Goal: Information Seeking & Learning: Learn about a topic

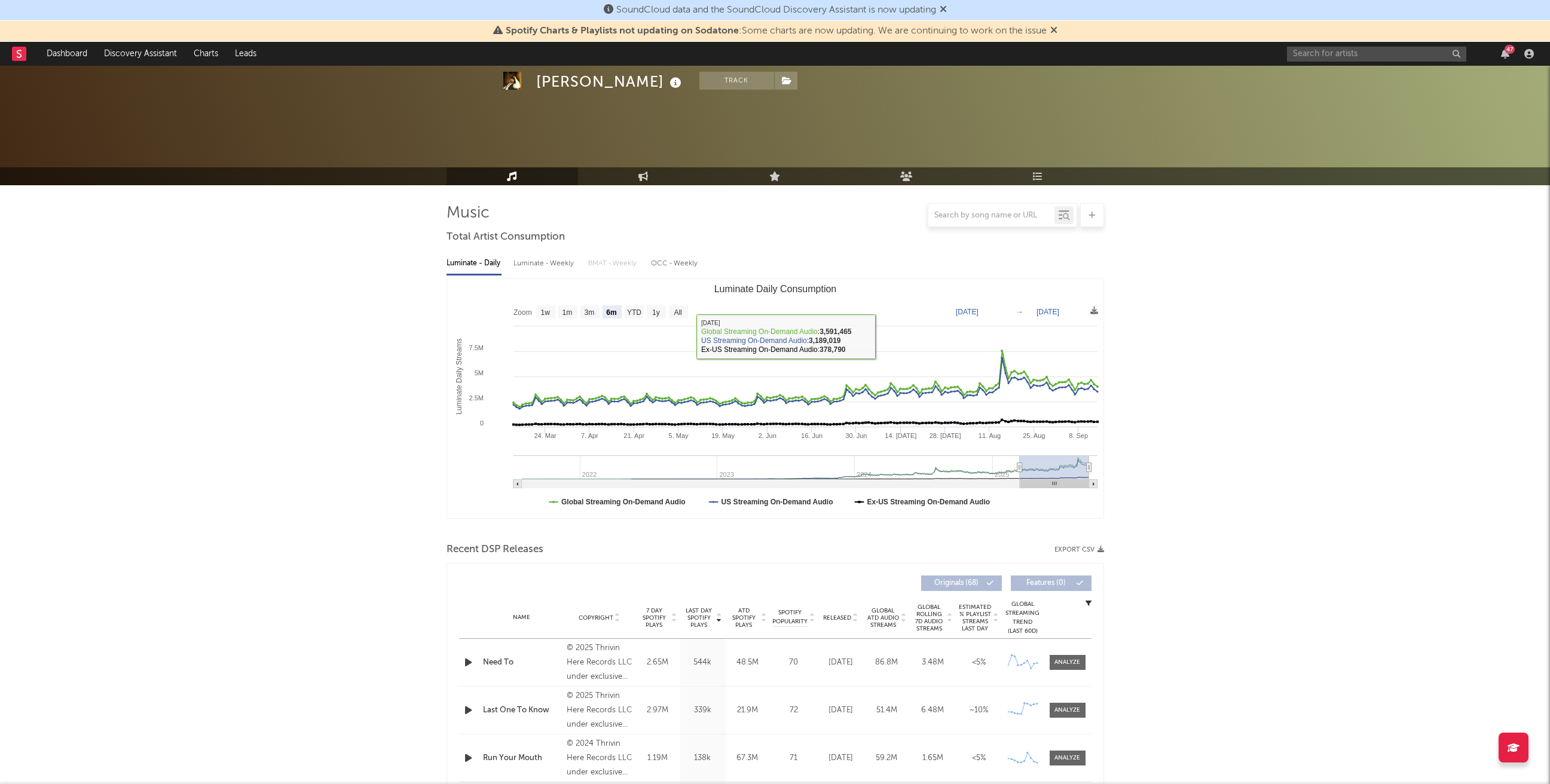
select select "6m"
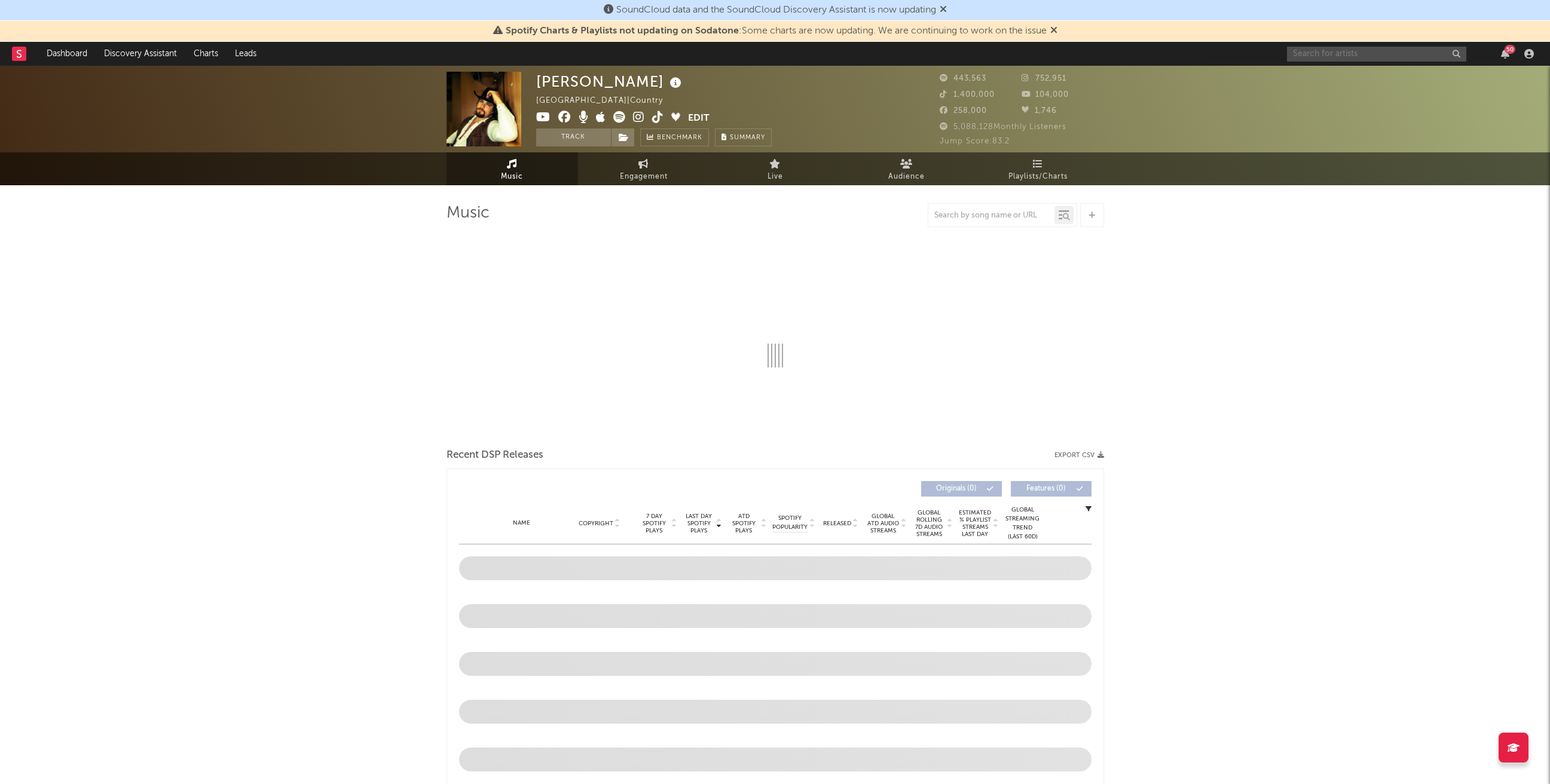
click at [1307, 60] on input "text" at bounding box center [1377, 54] width 180 height 15
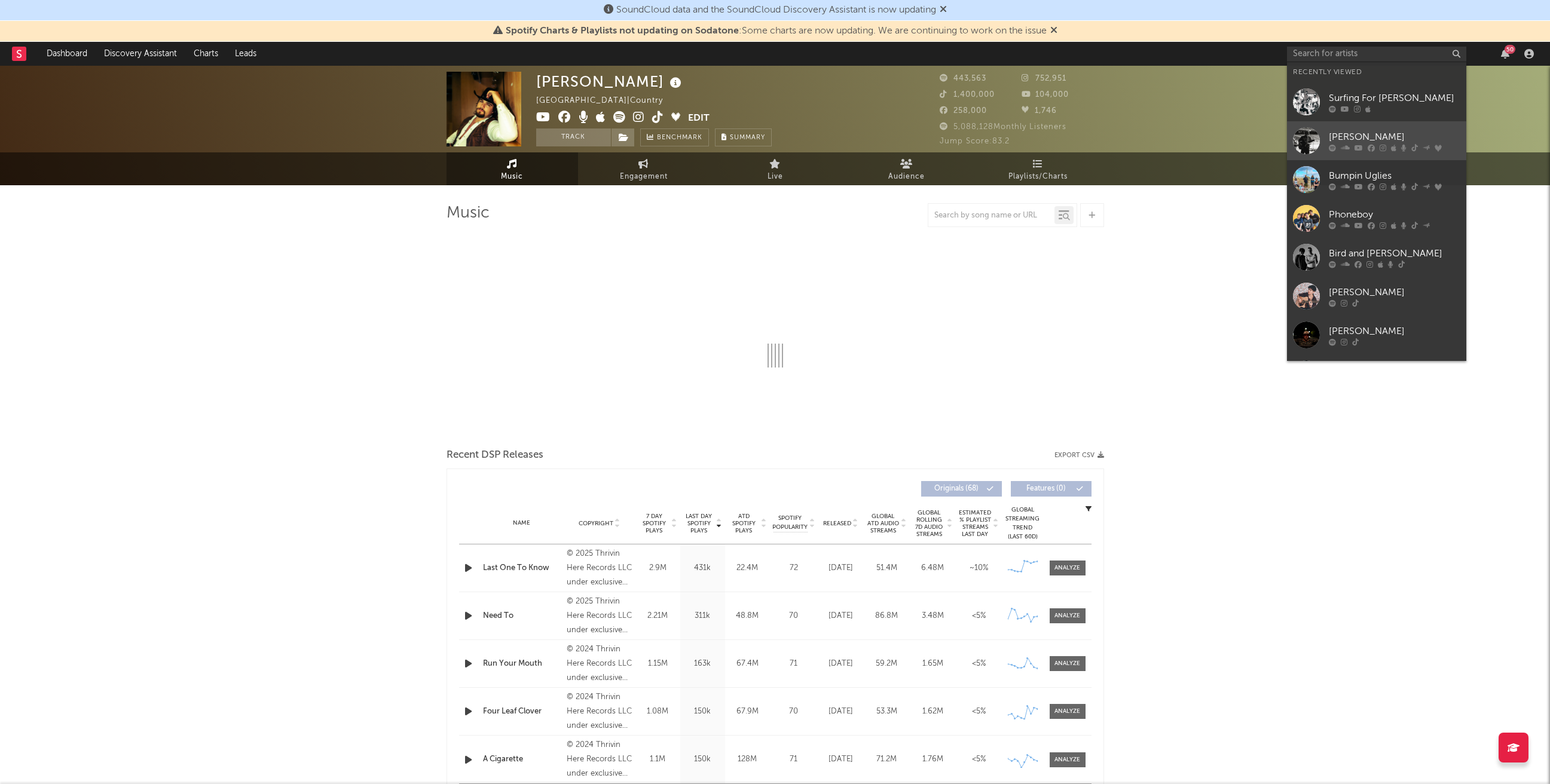
click at [1297, 146] on div at bounding box center [1306, 141] width 27 height 27
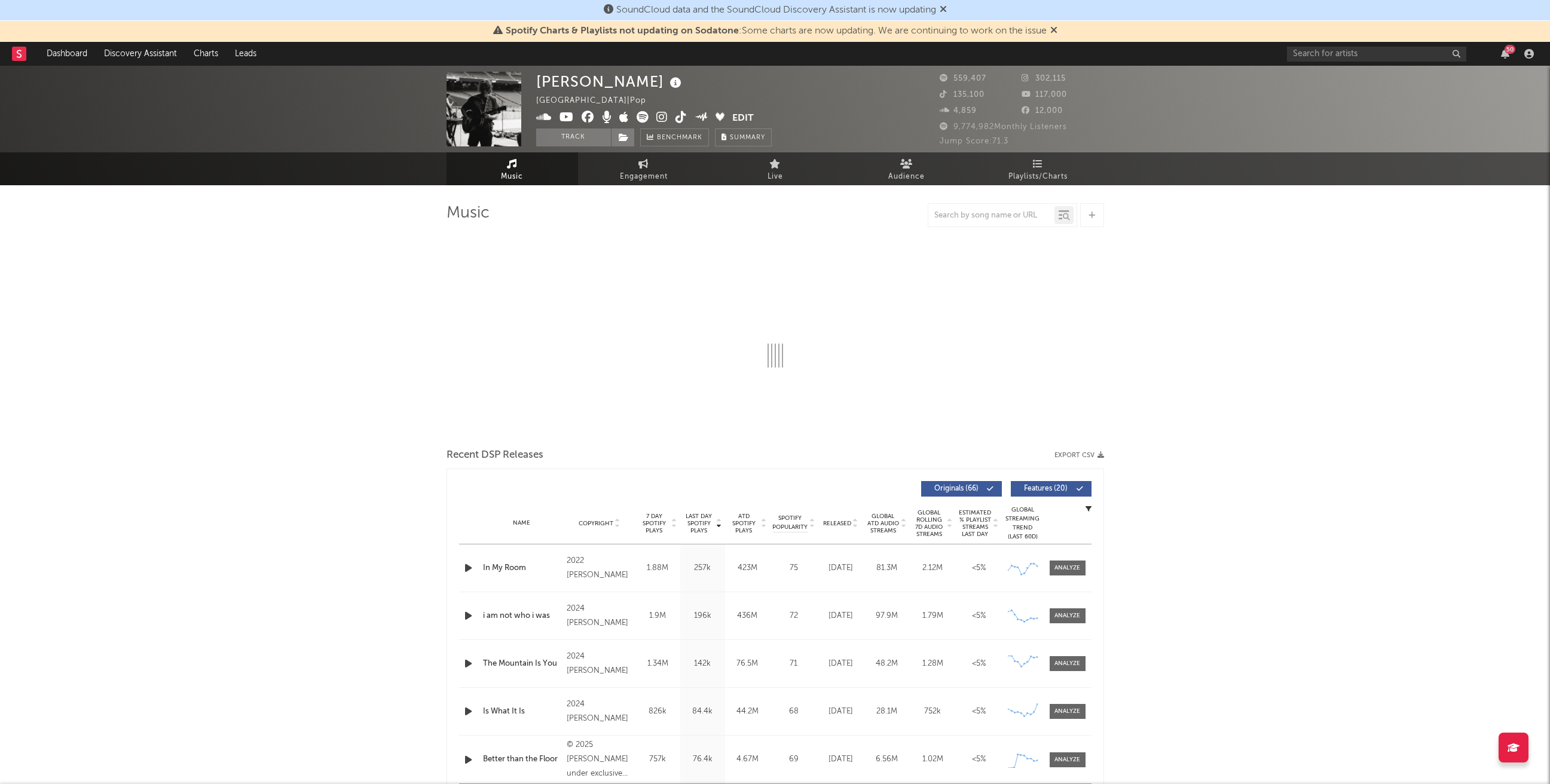
select select "6m"
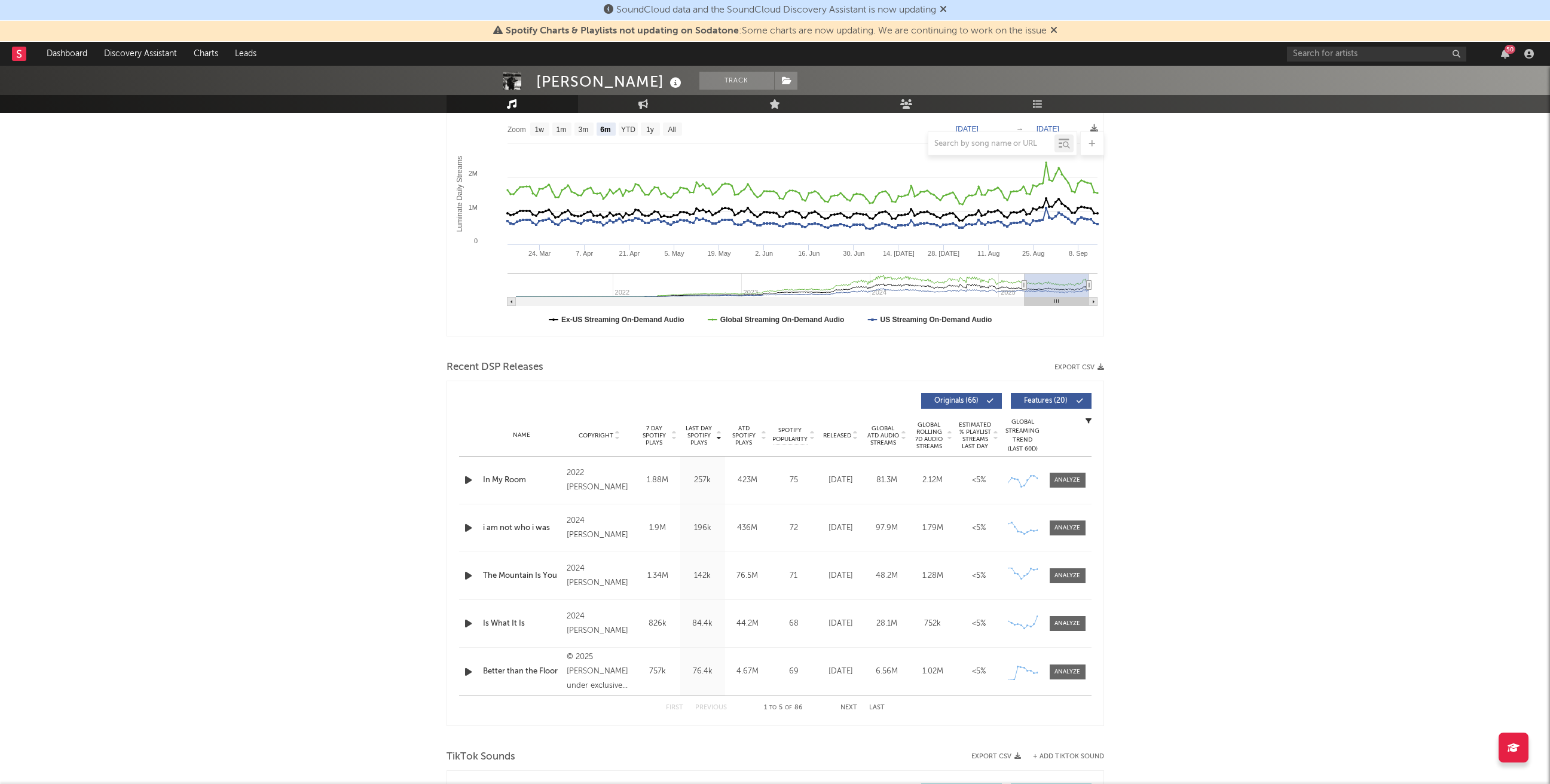
scroll to position [183, 0]
click at [848, 706] on button "Next" at bounding box center [849, 707] width 17 height 6
click at [714, 704] on button "Previous" at bounding box center [711, 707] width 31 height 6
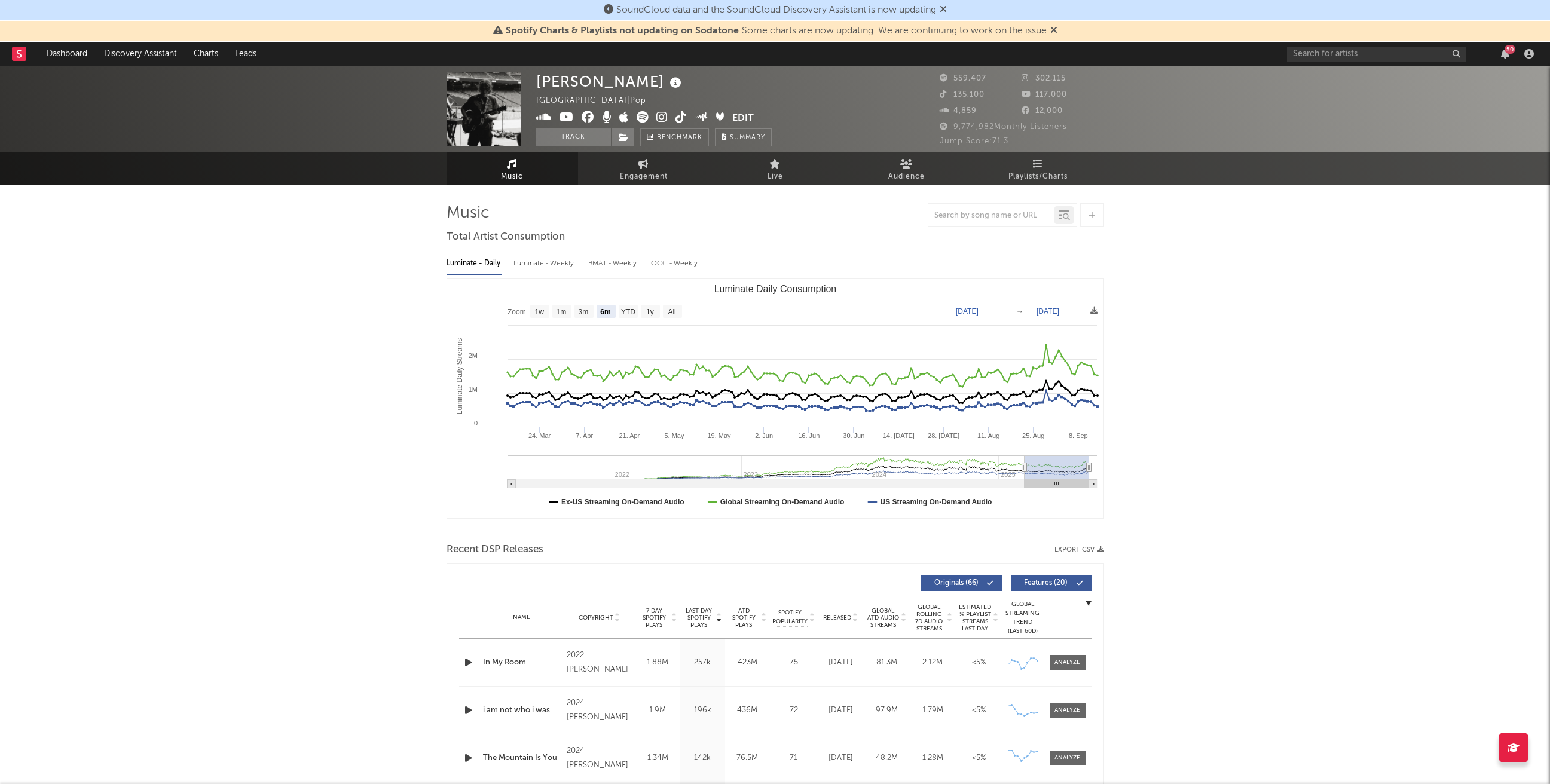
click at [1507, 48] on div "50" at bounding box center [1510, 49] width 11 height 9
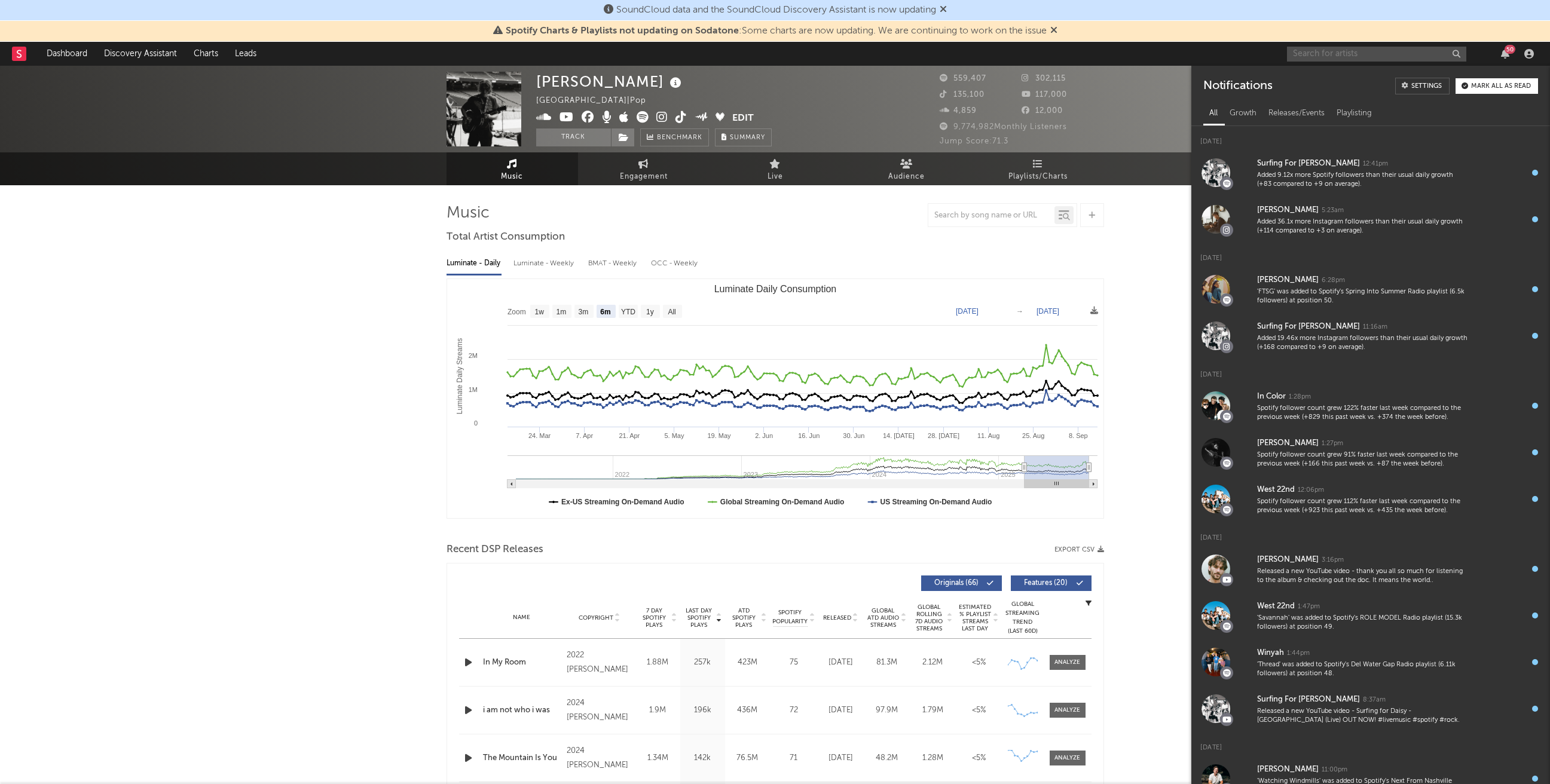
click at [1355, 59] on input "text" at bounding box center [1377, 54] width 180 height 15
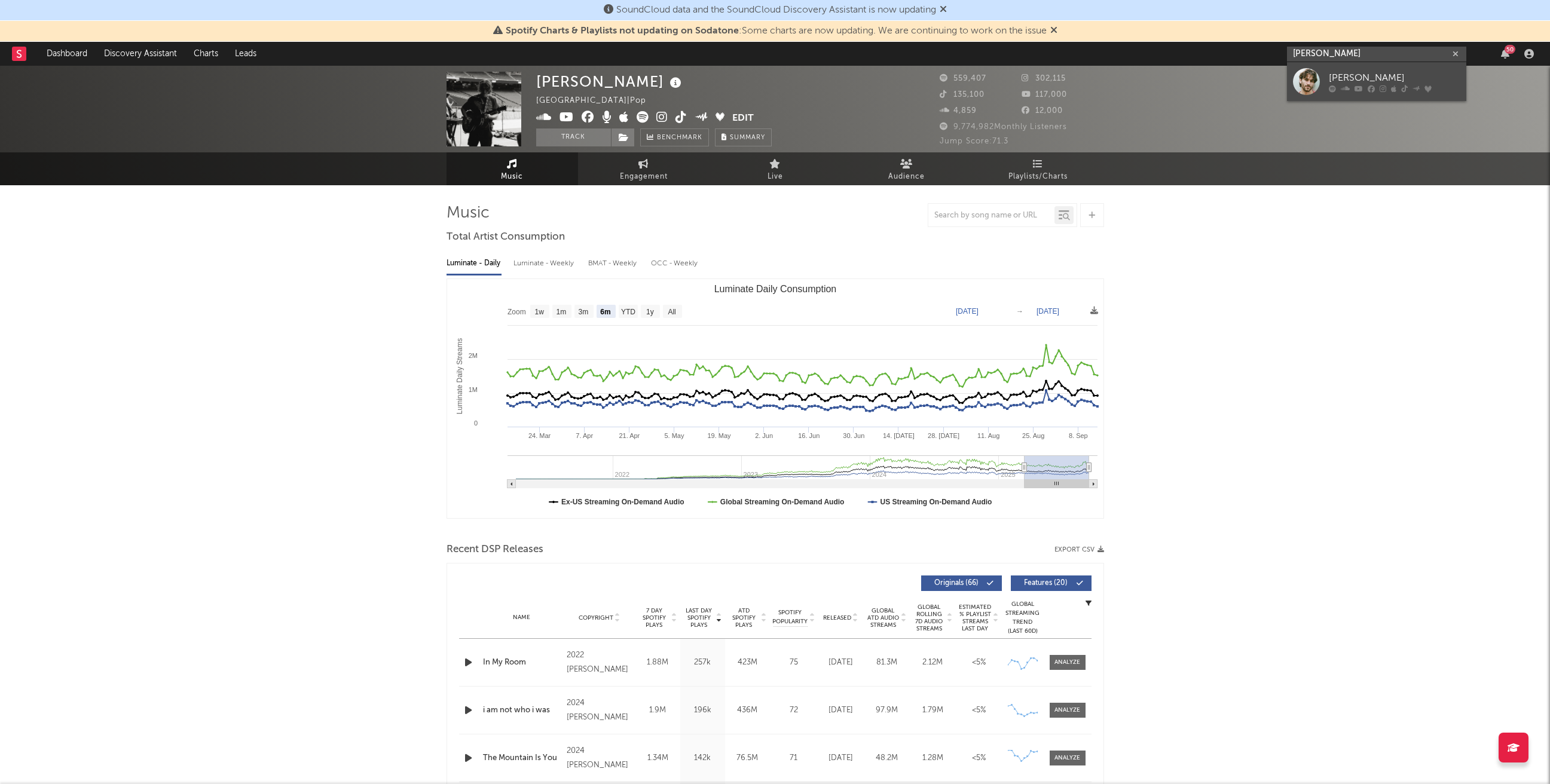
type input "jonah kagen"
click at [1361, 80] on div "[PERSON_NAME]" at bounding box center [1394, 77] width 131 height 14
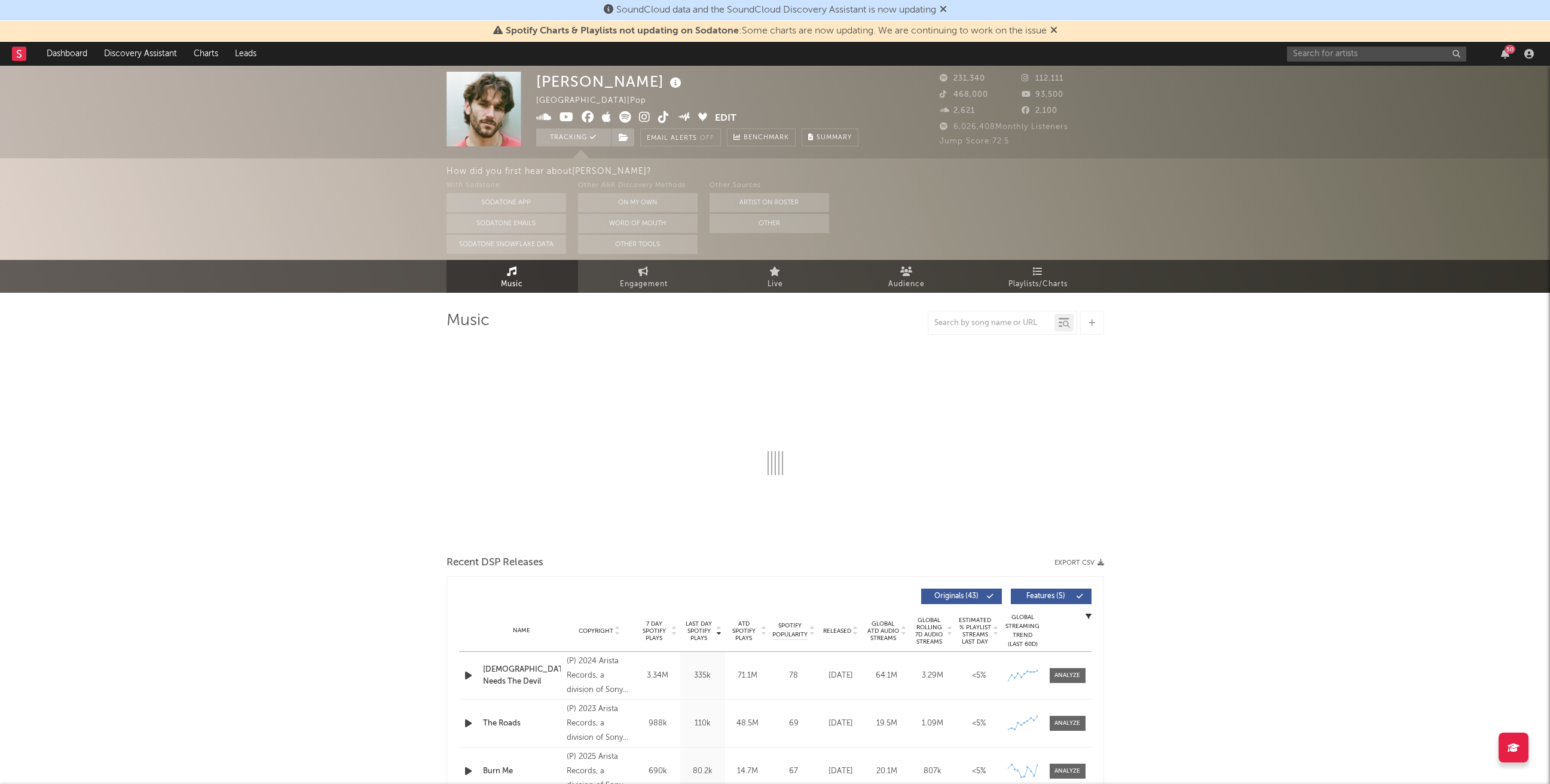
select select "6m"
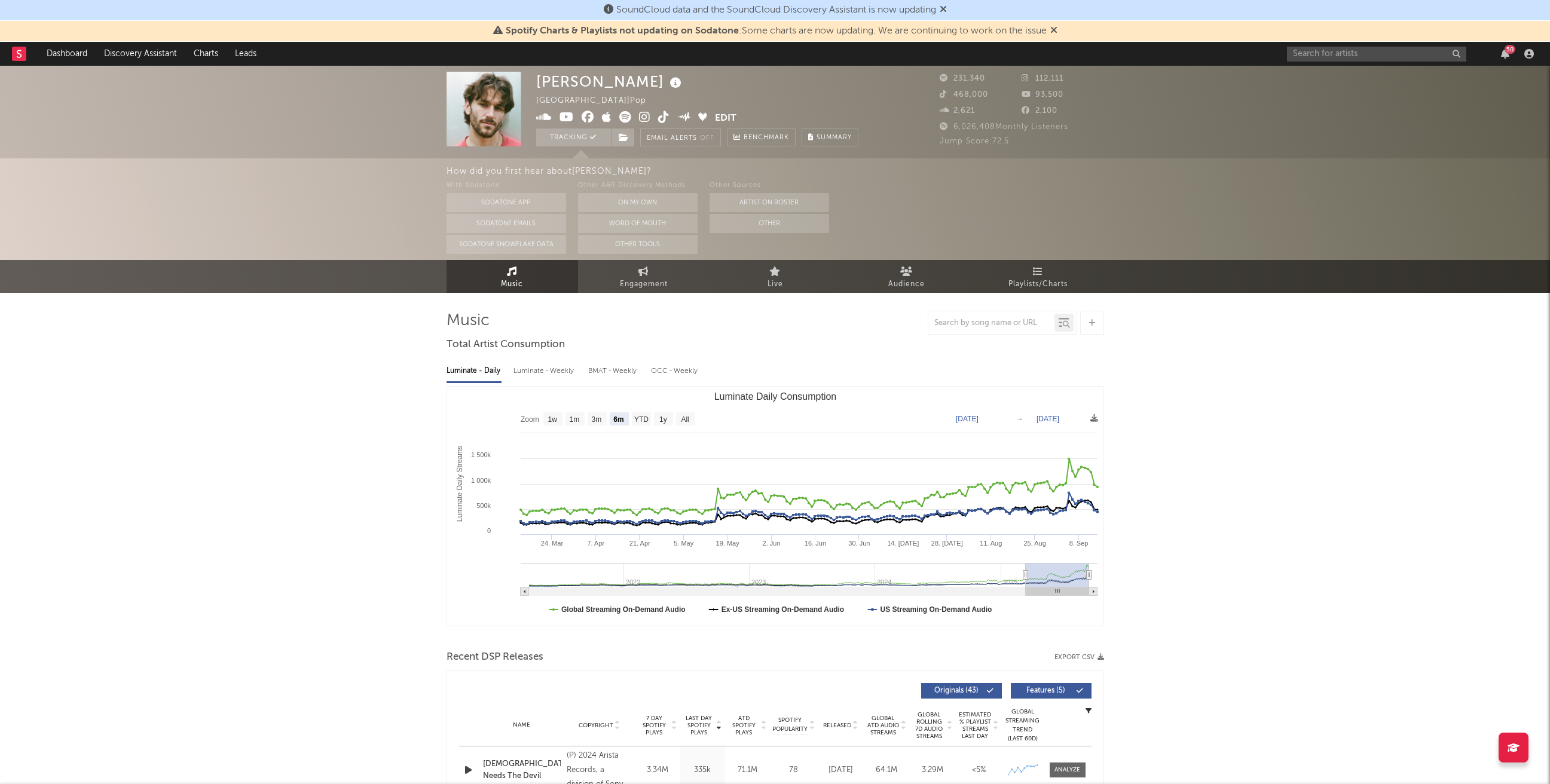
click at [535, 380] on div "Luminate - Weekly" at bounding box center [545, 371] width 63 height 20
select select "6m"
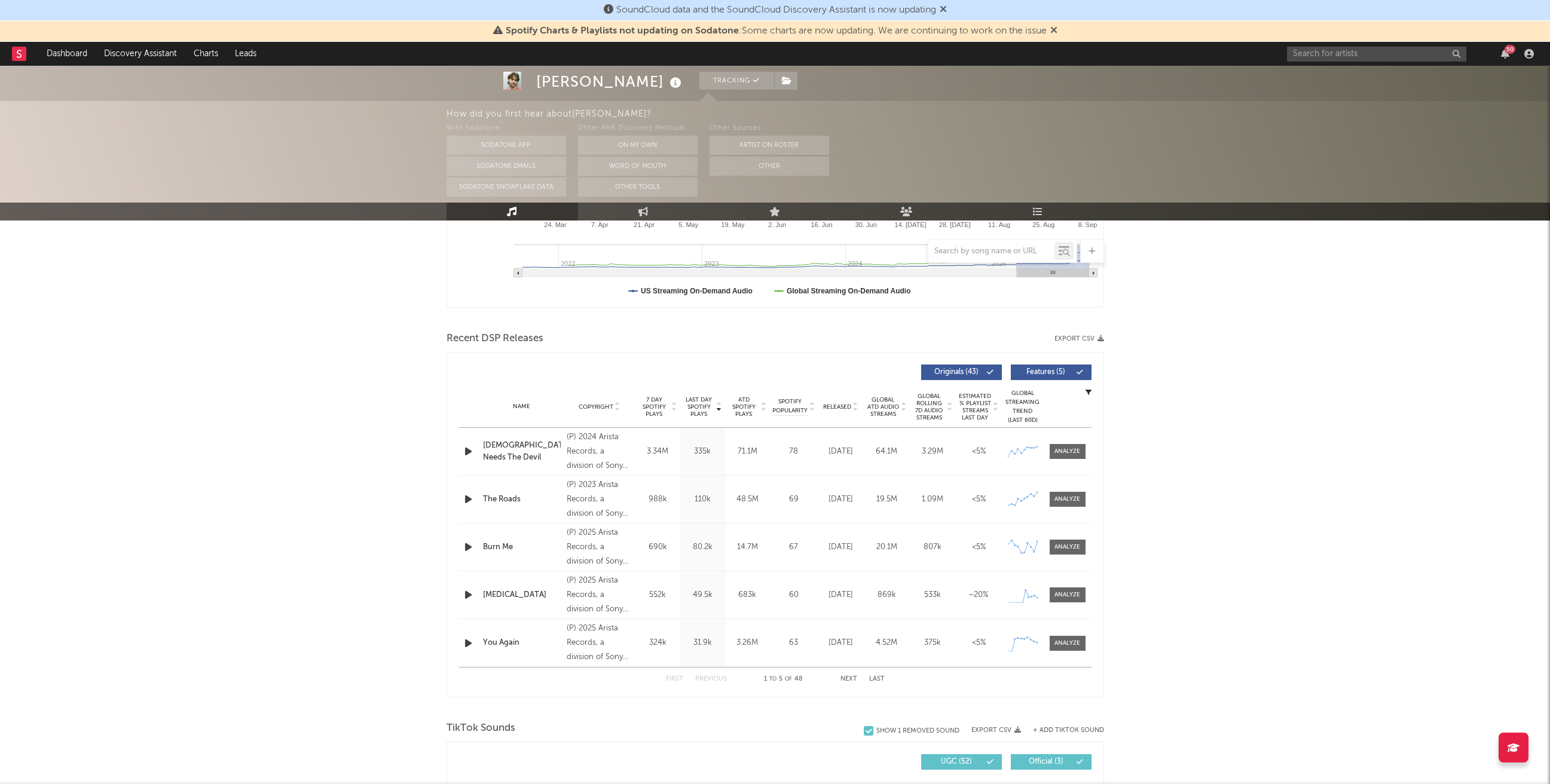
scroll to position [321, 0]
click at [875, 676] on button "Last" at bounding box center [877, 676] width 16 height 6
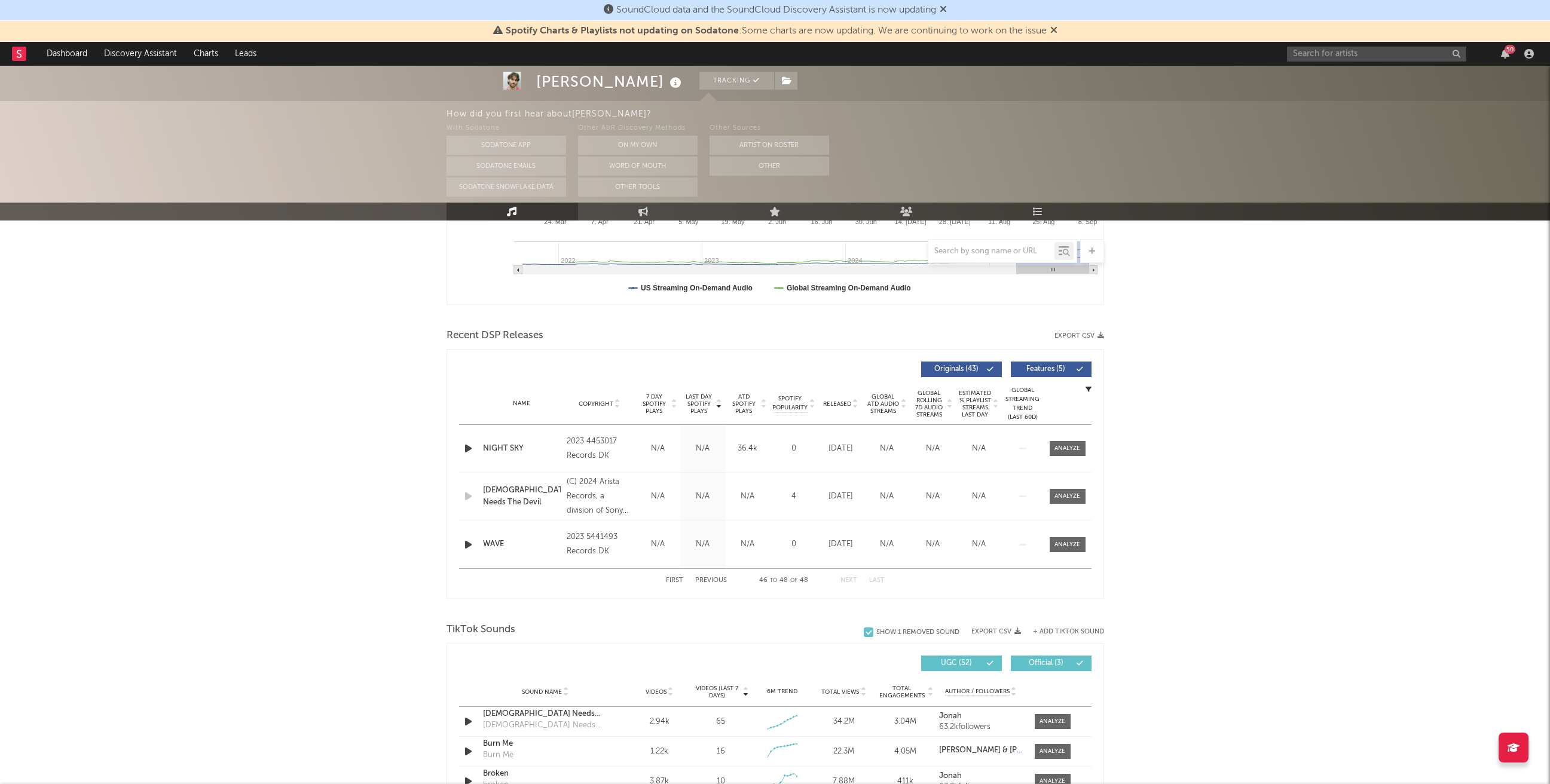
click at [676, 580] on button "First" at bounding box center [674, 580] width 18 height 6
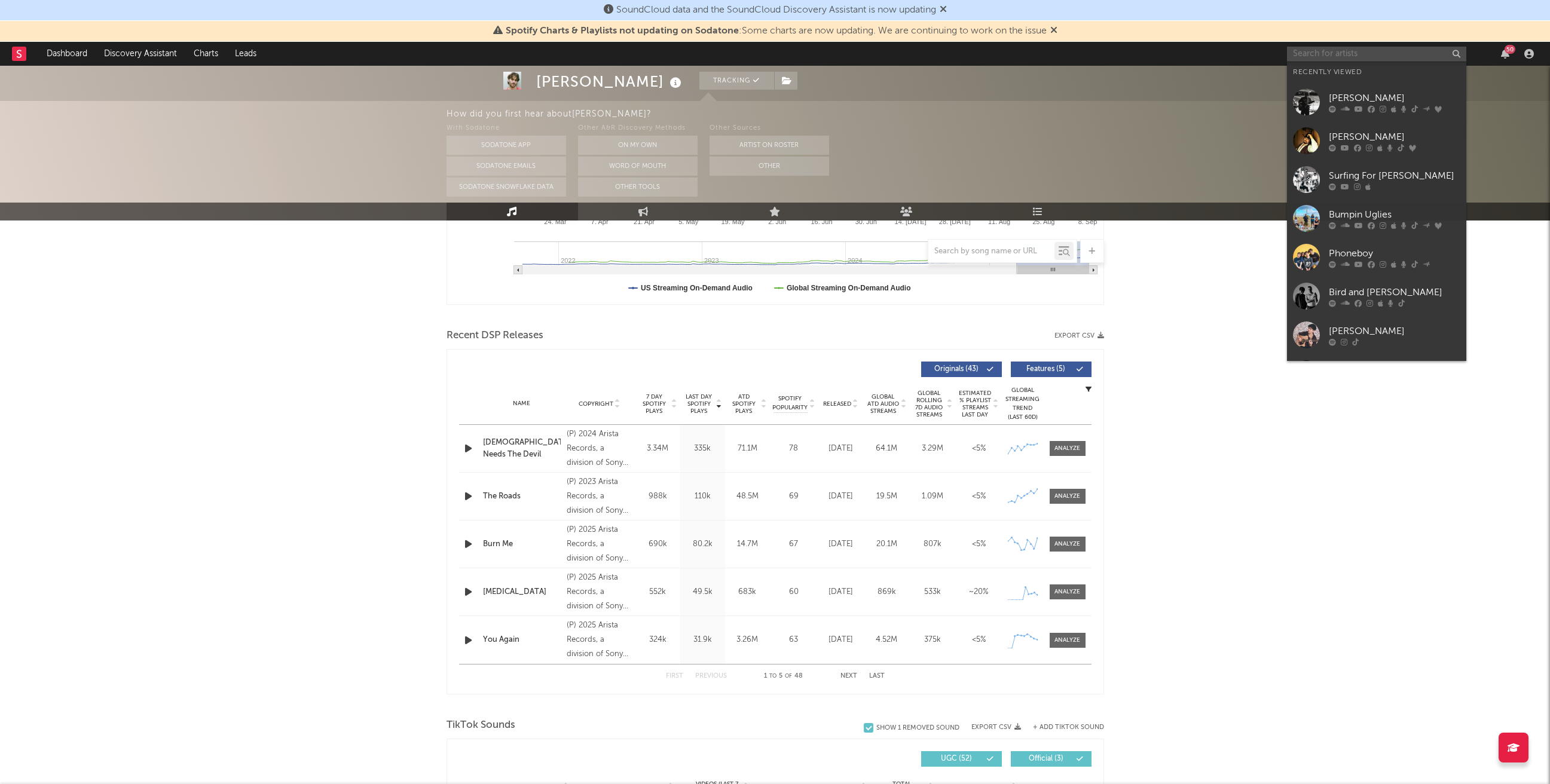
click at [1329, 53] on input "text" at bounding box center [1377, 54] width 180 height 15
click at [1341, 93] on div "Chance Peña" at bounding box center [1394, 97] width 131 height 14
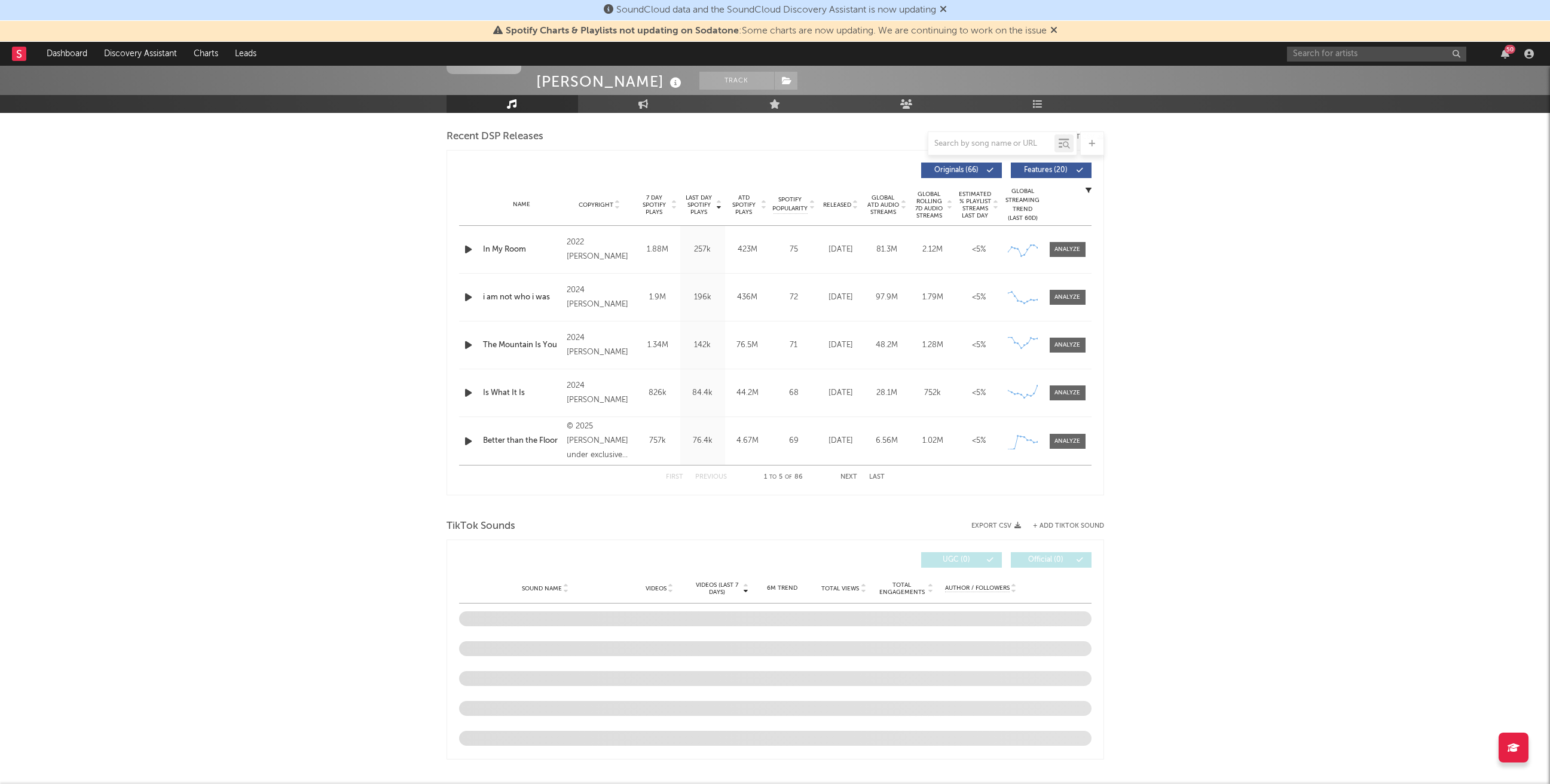
select select "6m"
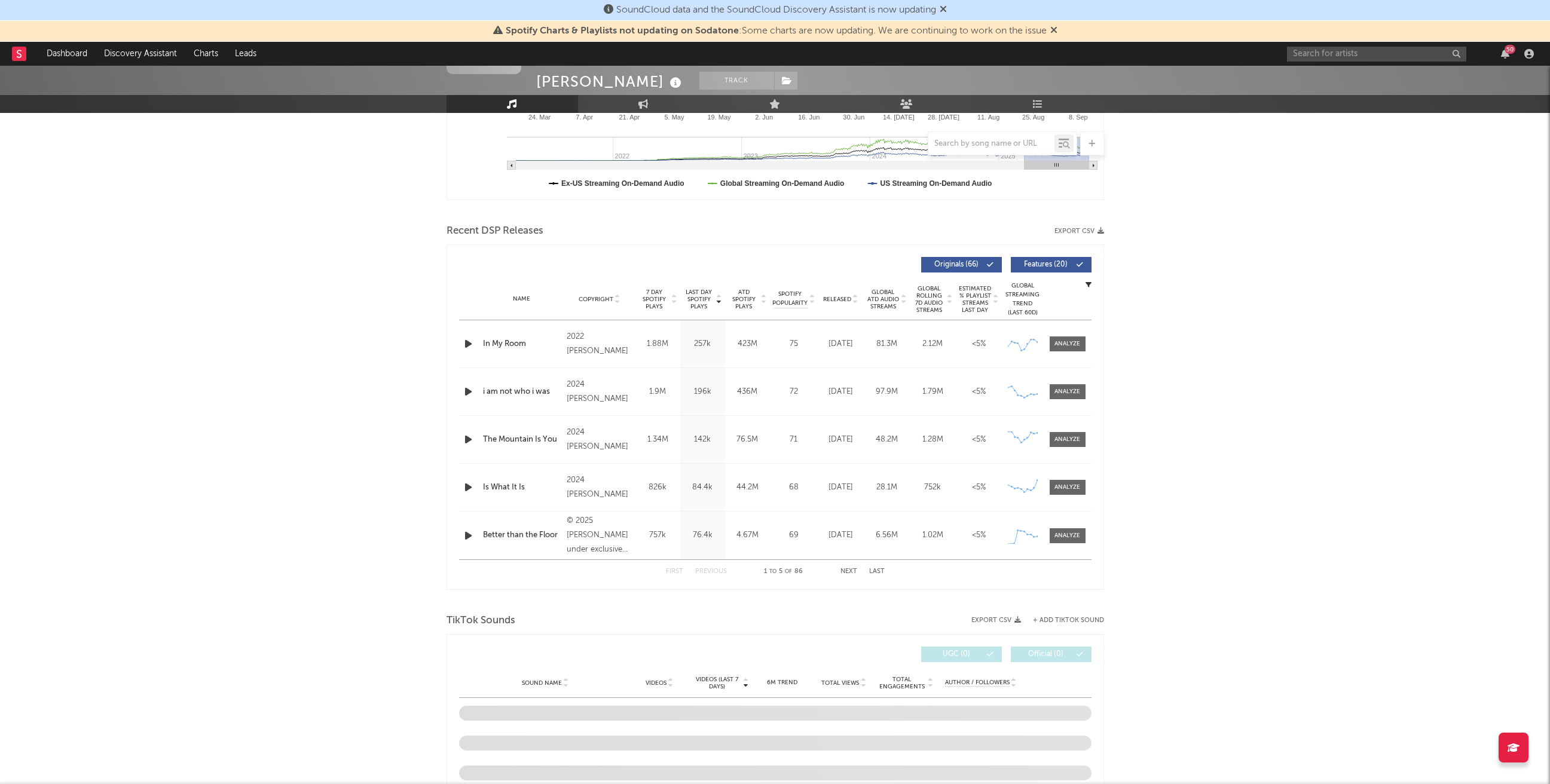
scroll to position [409, 0]
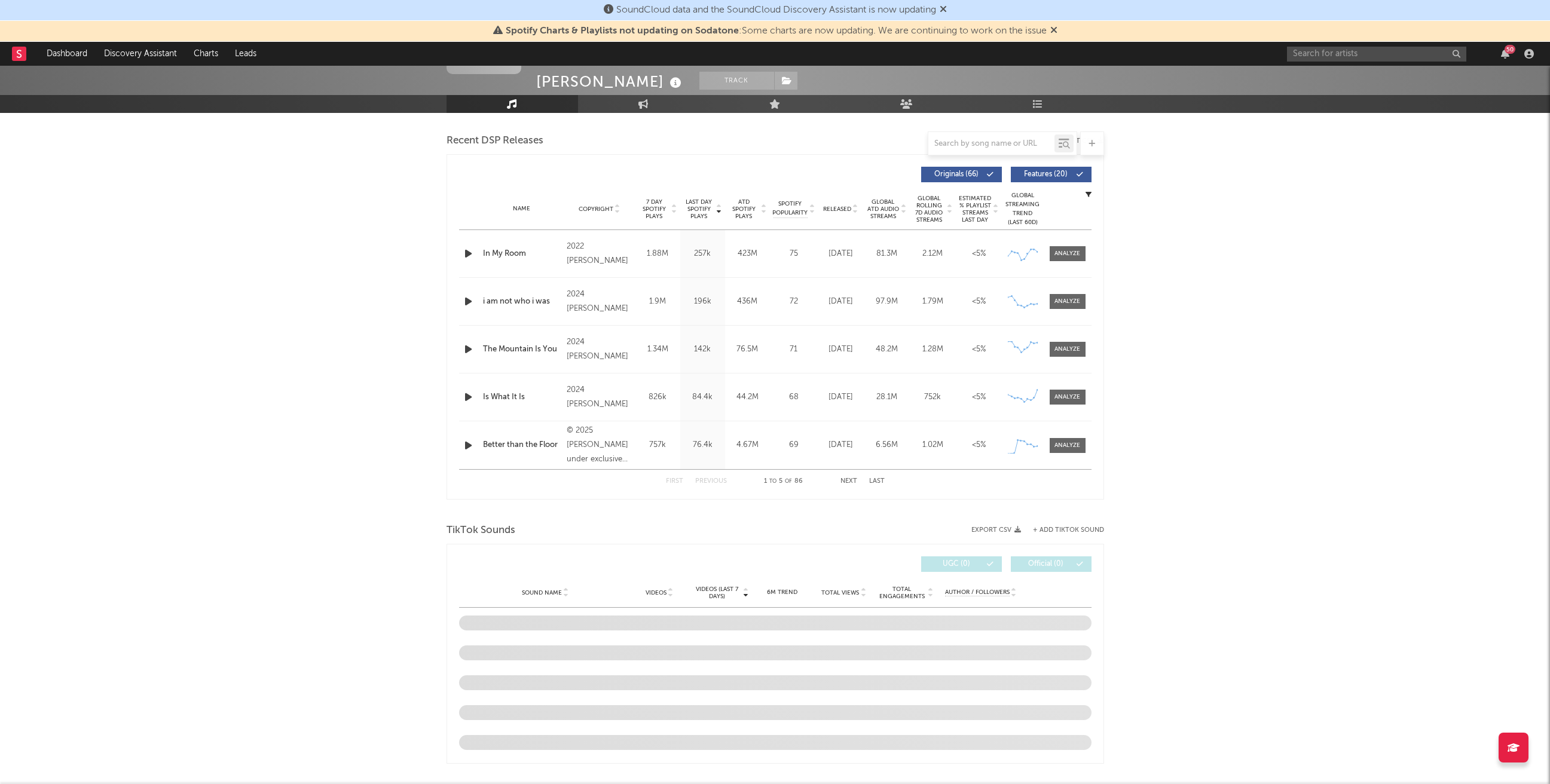
click at [848, 483] on button "Next" at bounding box center [849, 481] width 17 height 6
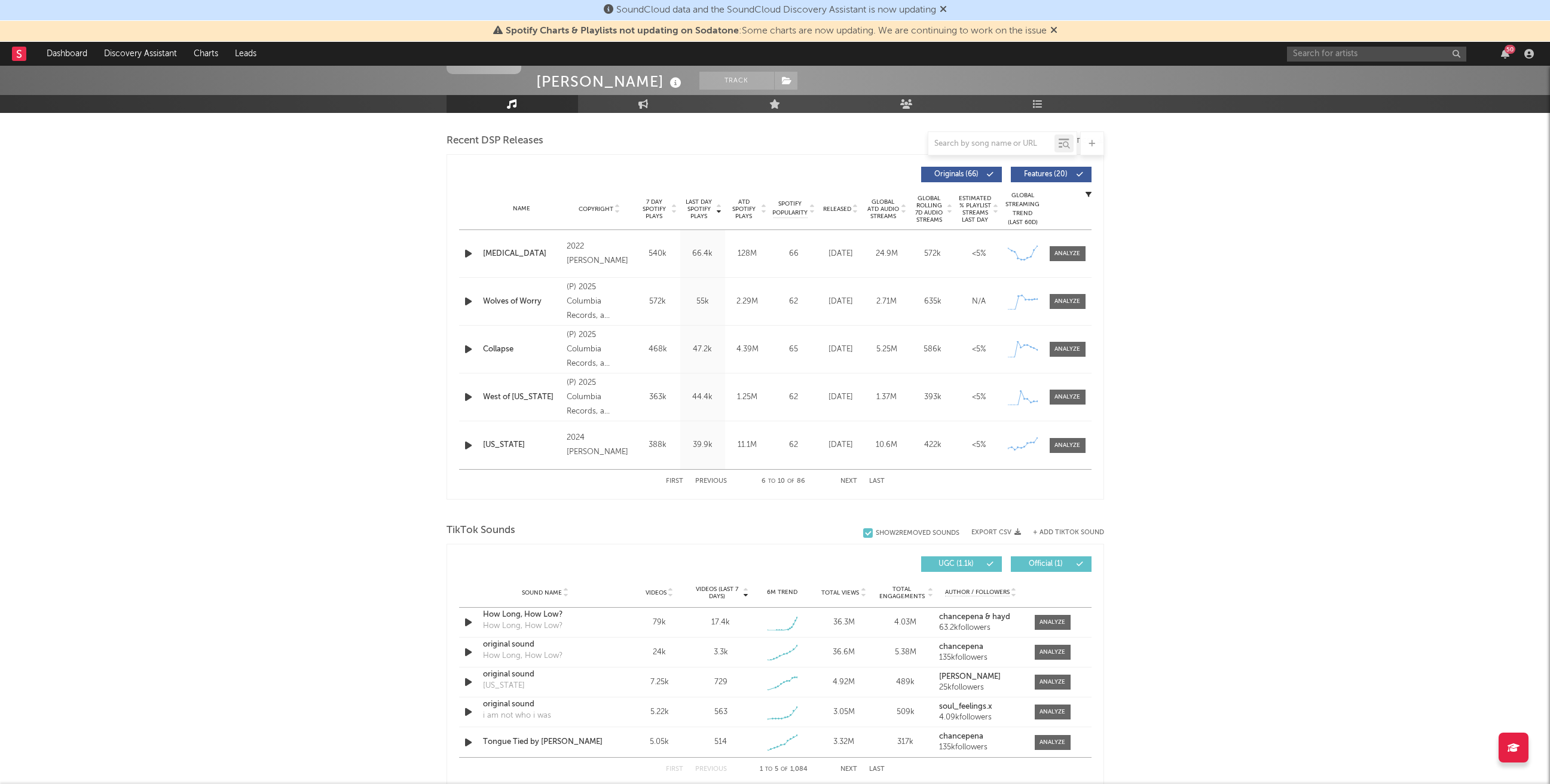
click at [844, 480] on button "Next" at bounding box center [849, 481] width 17 height 6
click at [673, 483] on button "First" at bounding box center [674, 481] width 18 height 6
